Goal: Information Seeking & Learning: Understand process/instructions

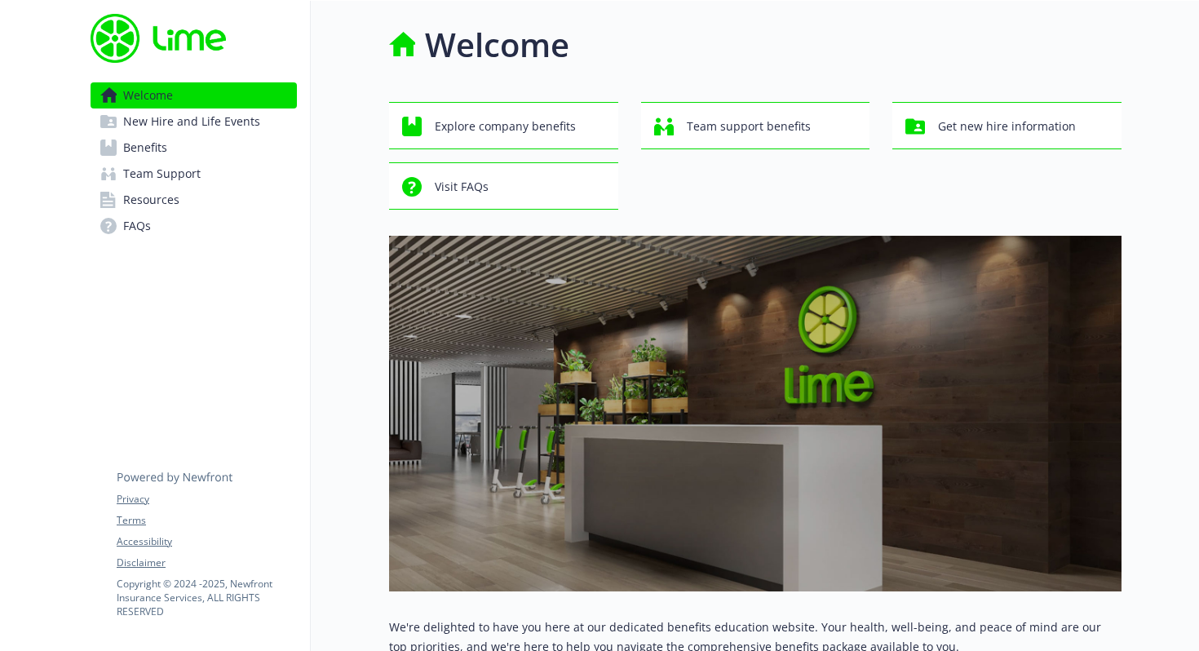
click at [139, 153] on span "Benefits" at bounding box center [145, 148] width 44 height 26
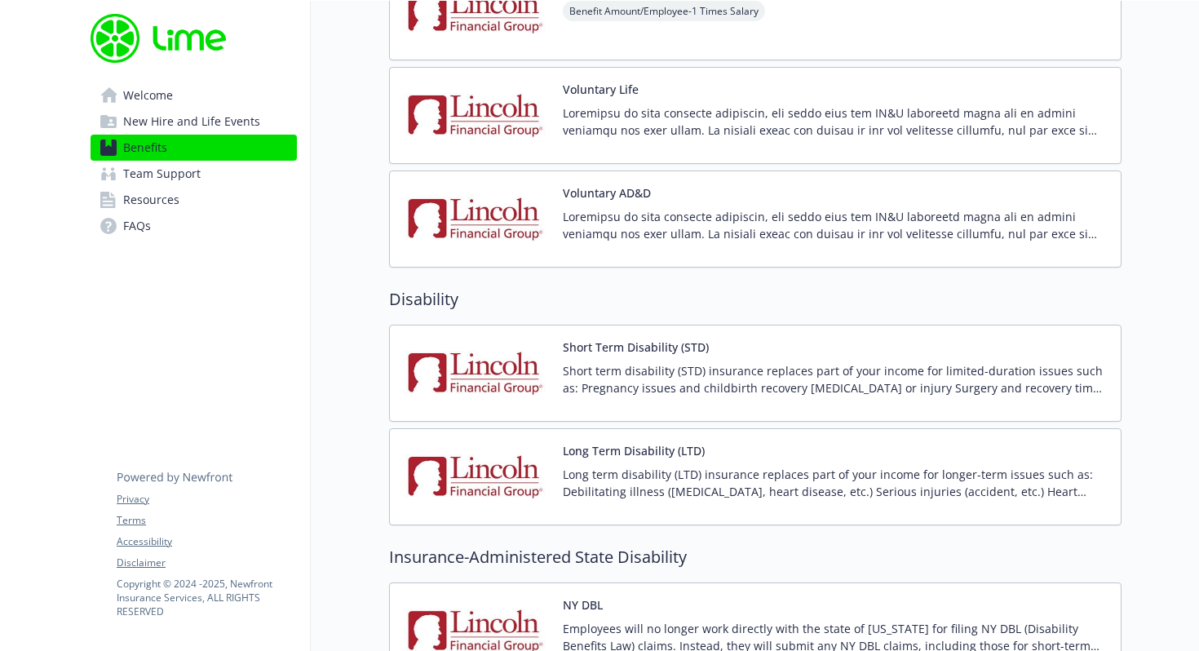
scroll to position [1304, 0]
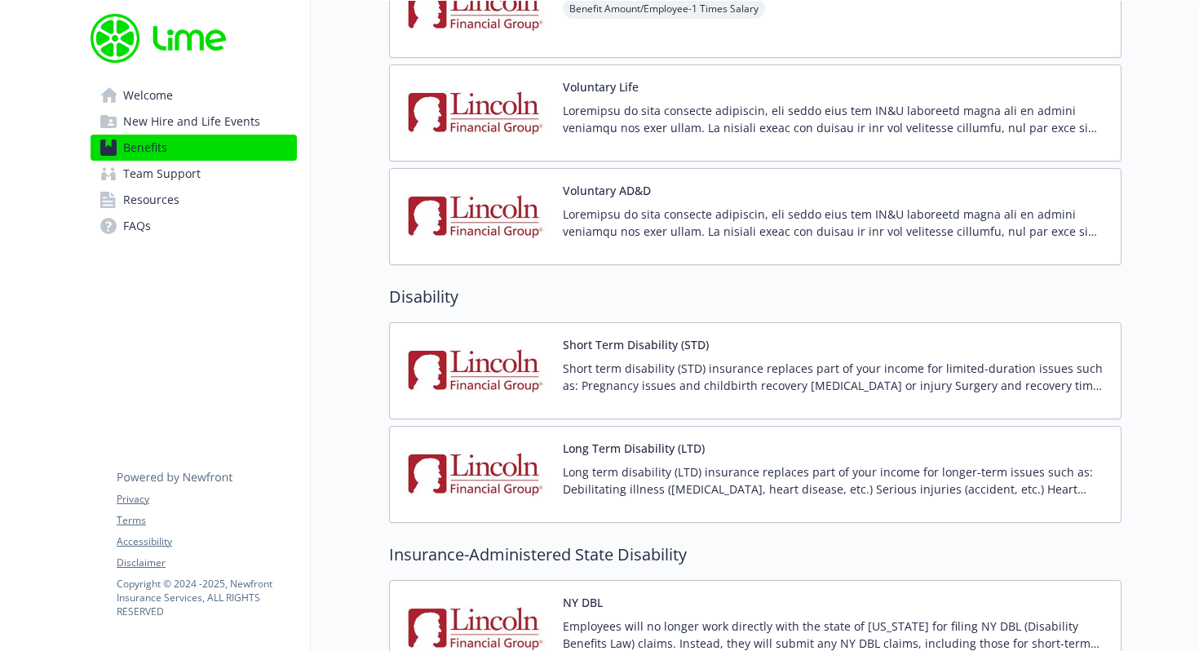
click at [515, 379] on img at bounding box center [476, 370] width 147 height 69
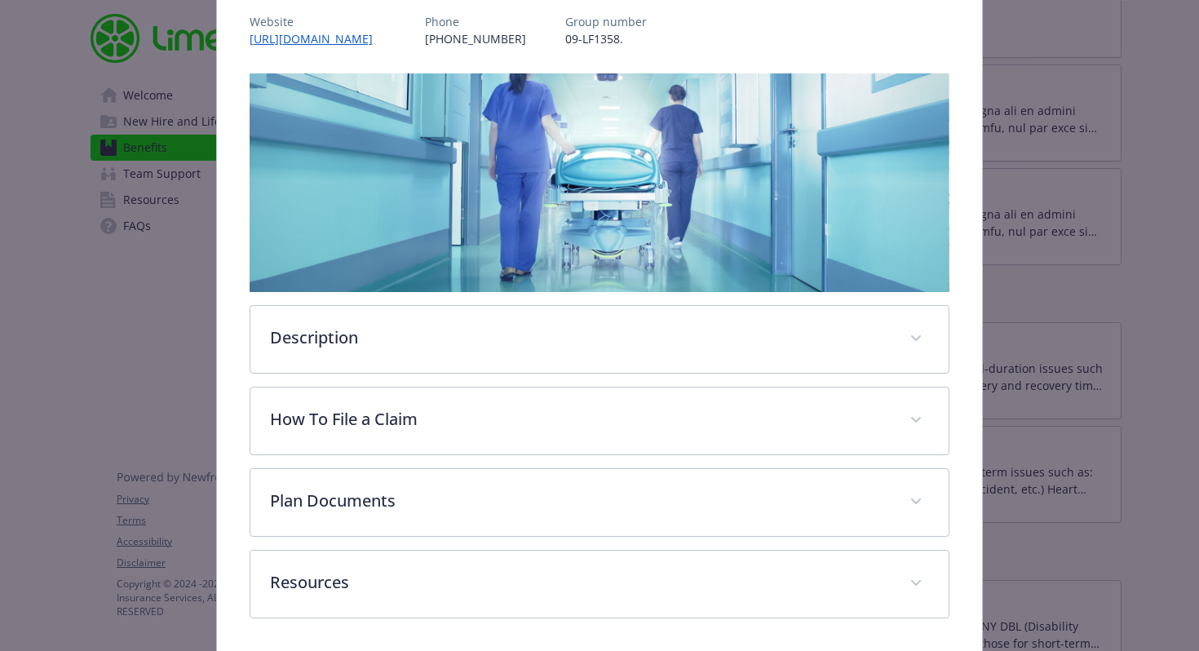
scroll to position [228, 0]
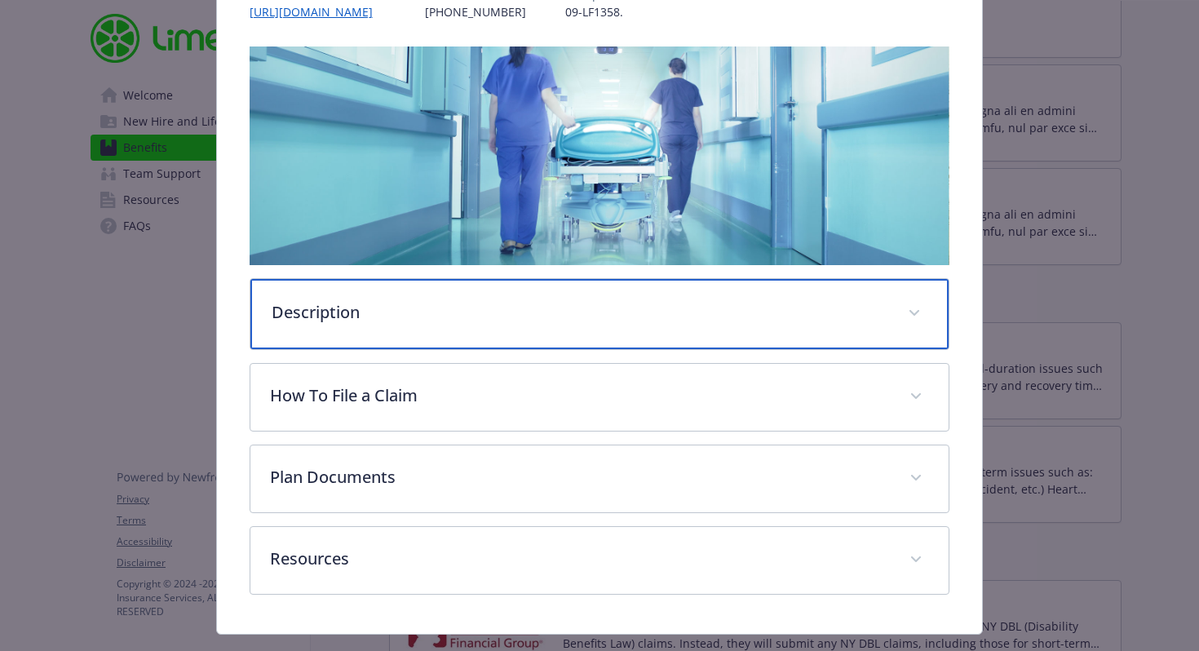
click at [484, 339] on div "Description" at bounding box center [599, 314] width 699 height 70
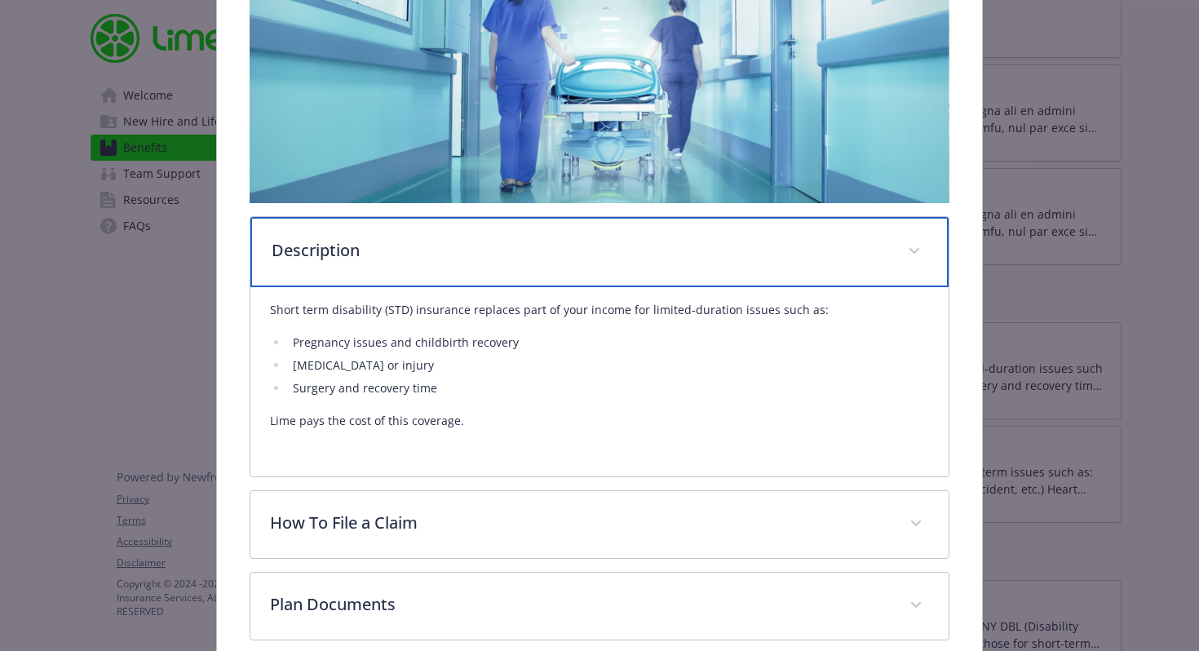
scroll to position [424, 0]
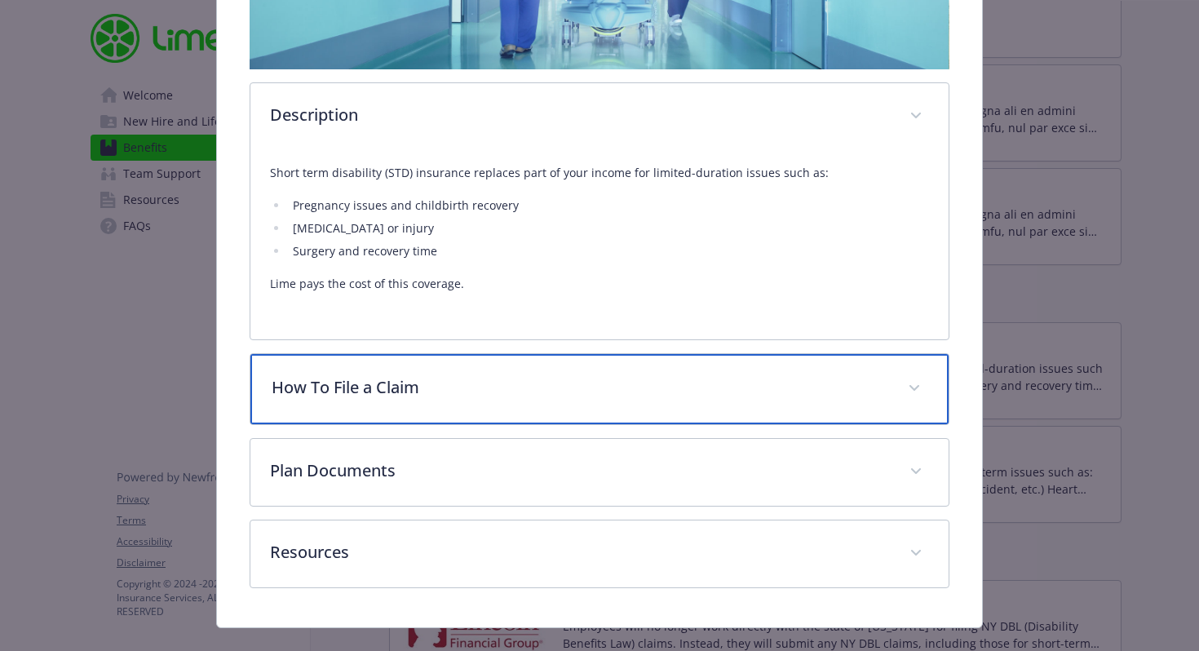
click at [441, 386] on p "How To File a Claim" at bounding box center [581, 387] width 618 height 24
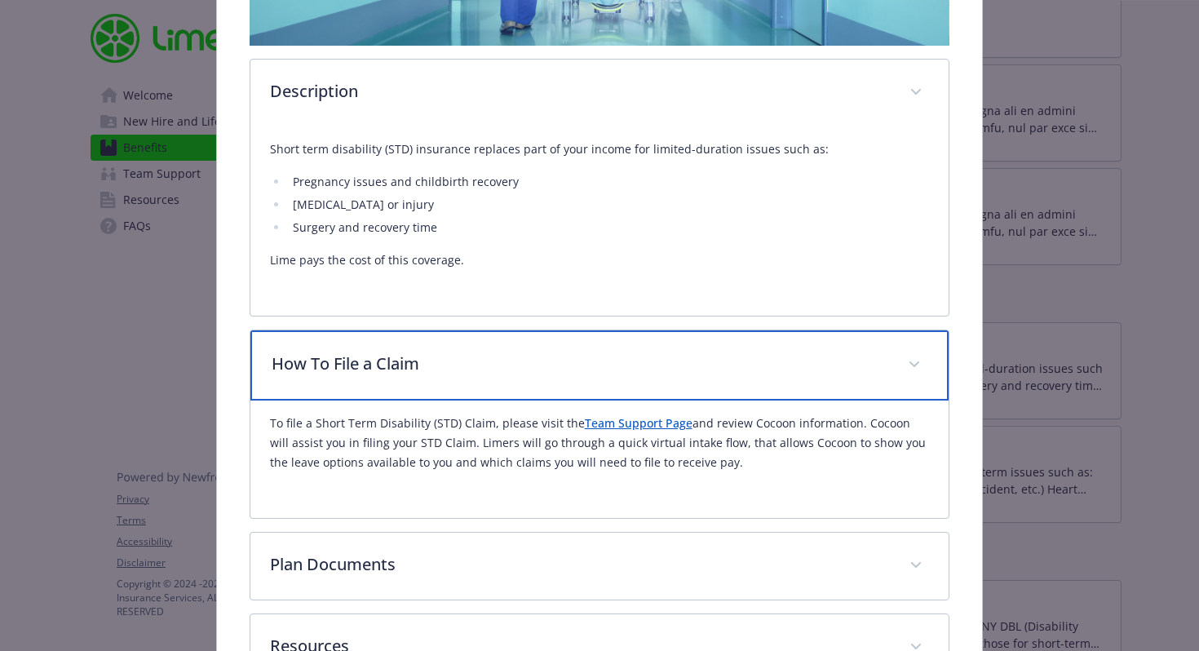
scroll to position [469, 0]
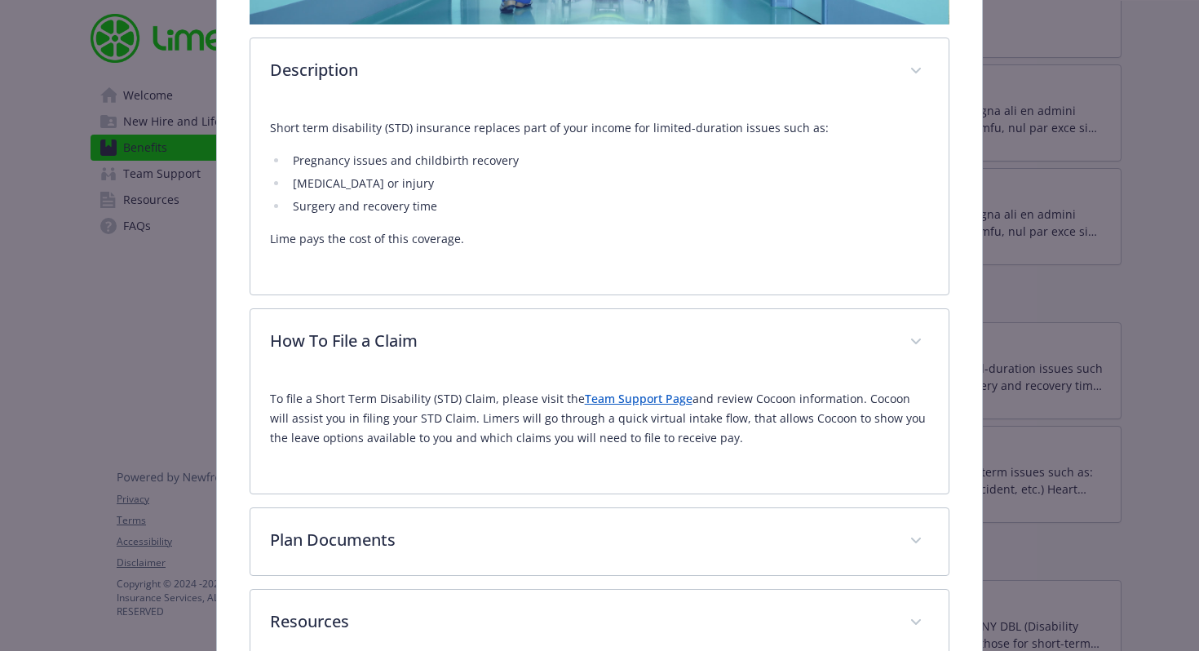
click at [650, 401] on link "Team Support Page" at bounding box center [639, 398] width 108 height 15
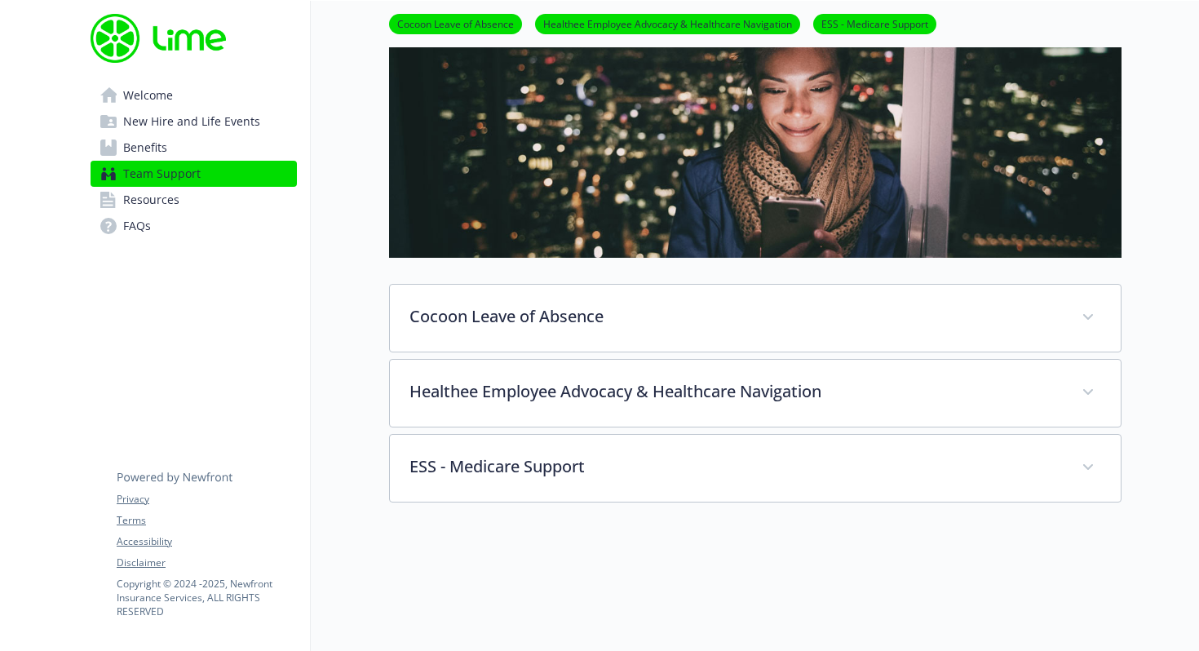
scroll to position [138, 0]
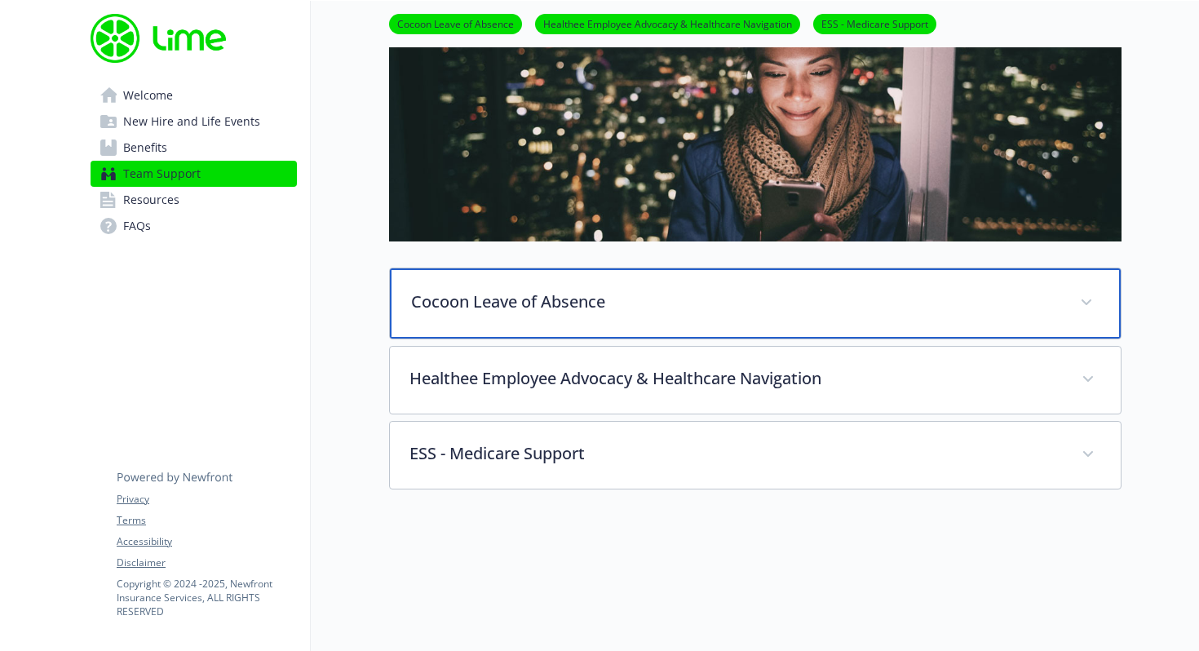
click at [657, 302] on p "Cocoon Leave of Absence" at bounding box center [735, 302] width 649 height 24
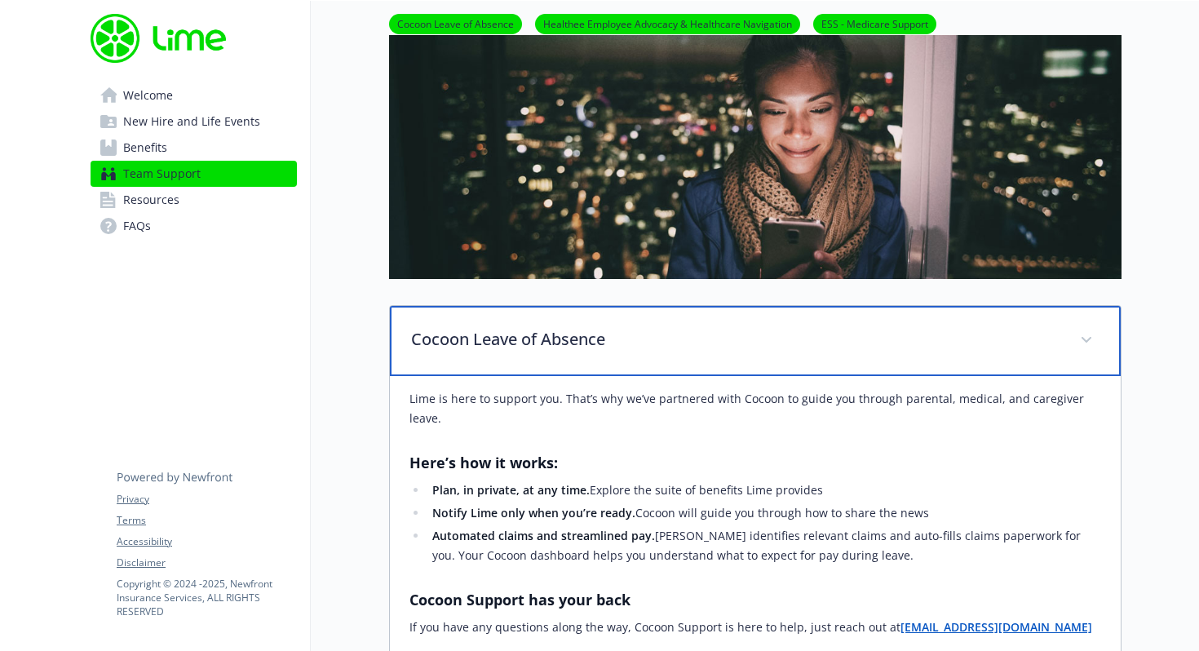
scroll to position [0, 0]
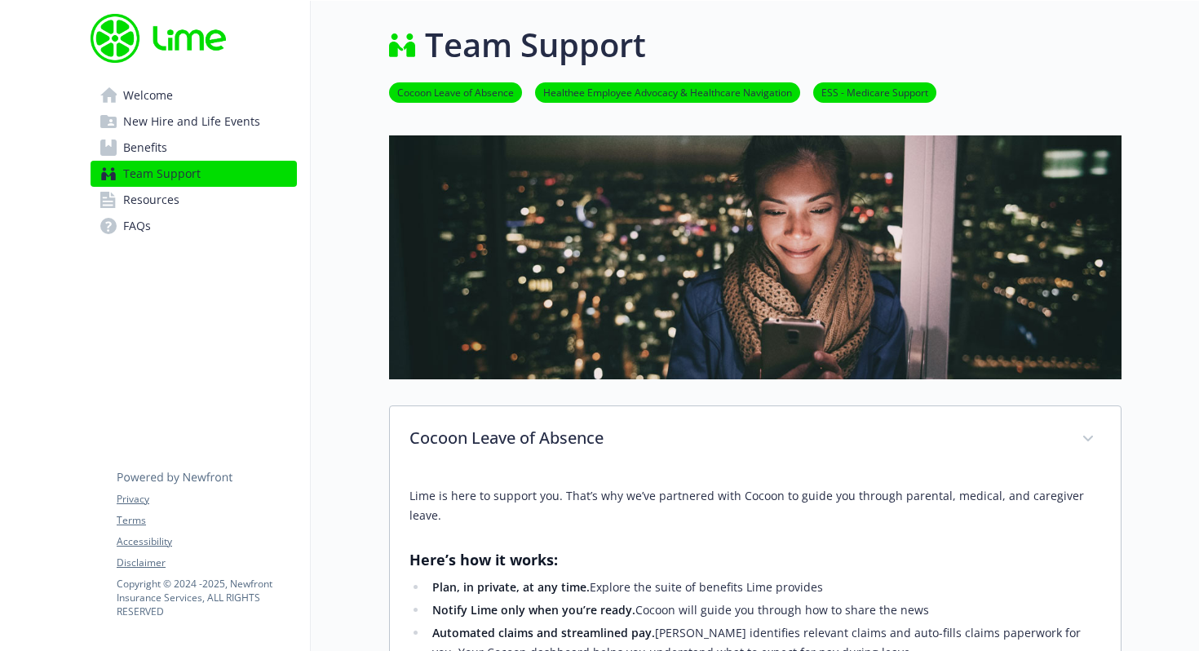
click at [153, 202] on span "Resources" at bounding box center [151, 200] width 56 height 26
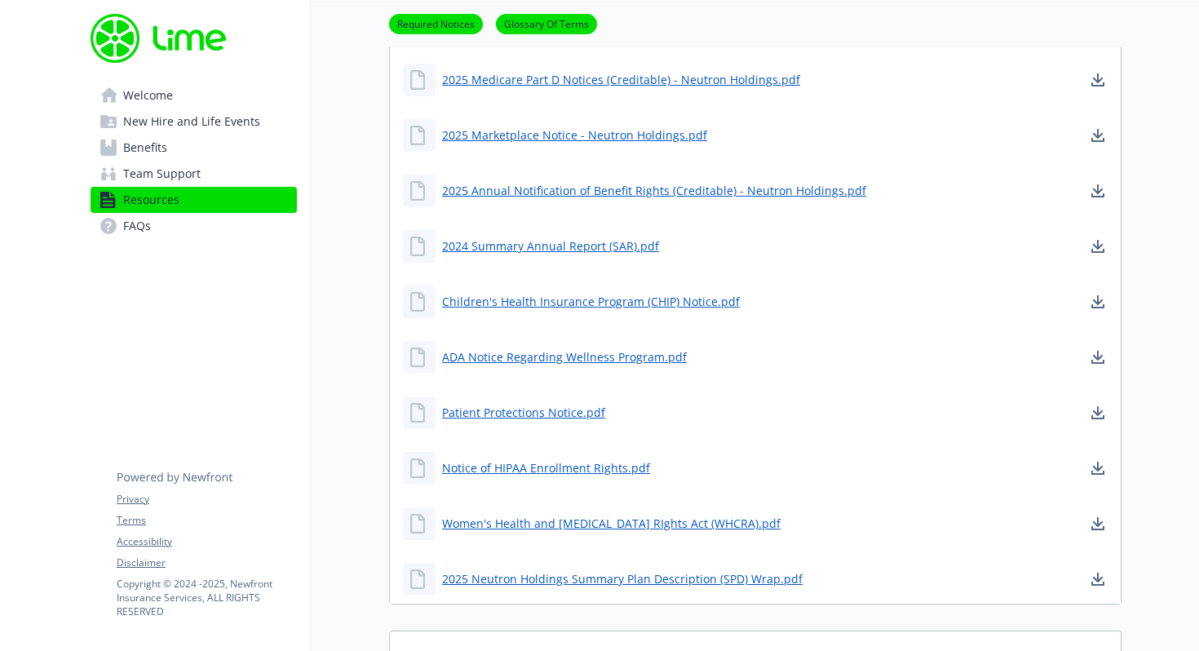
scroll to position [685, 0]
